Goal: Find specific page/section: Find specific page/section

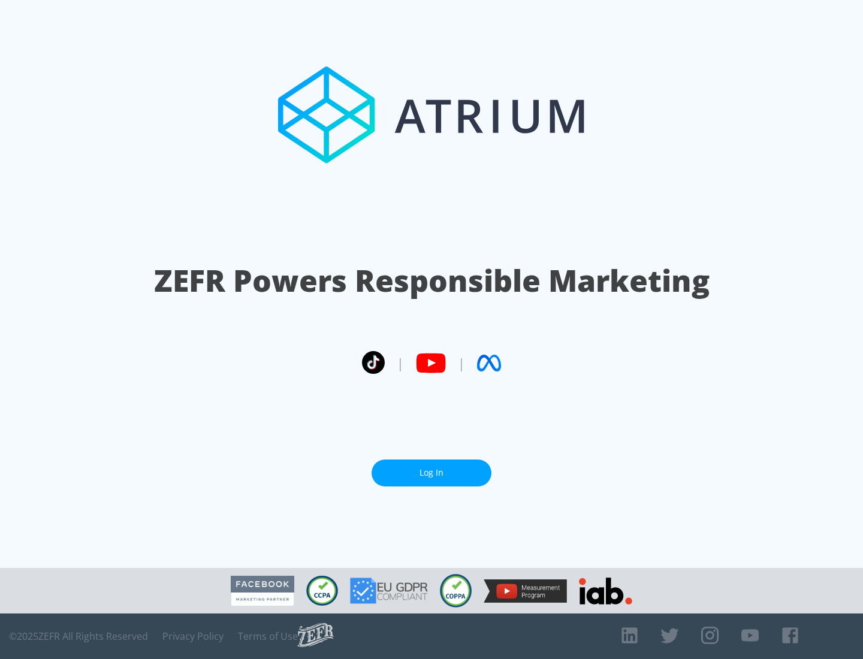
click at [431, 473] on link "Log In" at bounding box center [432, 473] width 120 height 27
